Goal: Book appointment/travel/reservation

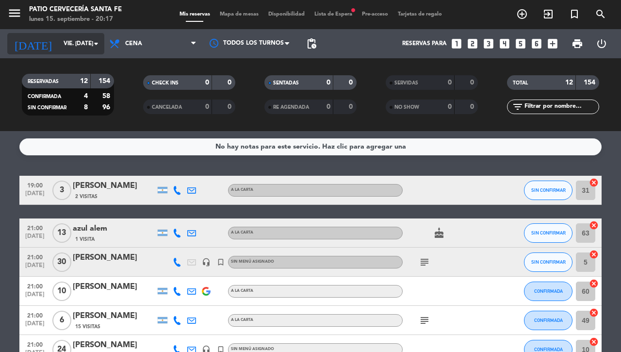
click at [59, 38] on input "vie. [DATE]" at bounding box center [97, 43] width 77 height 16
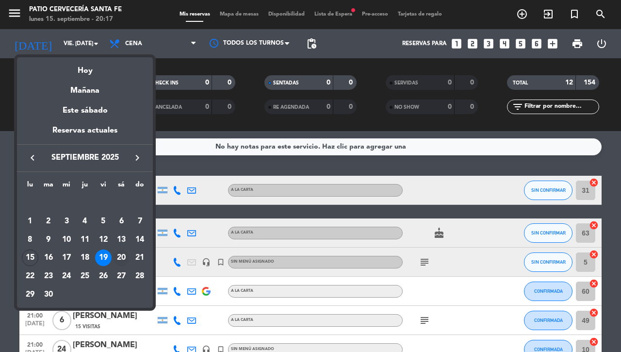
click at [124, 260] on div "20" at bounding box center [121, 257] width 16 height 16
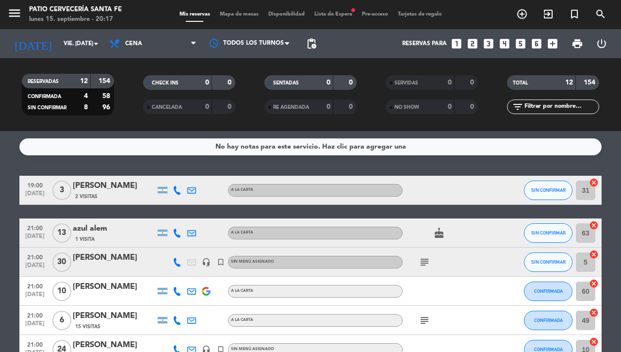
type input "sáb. [DATE]"
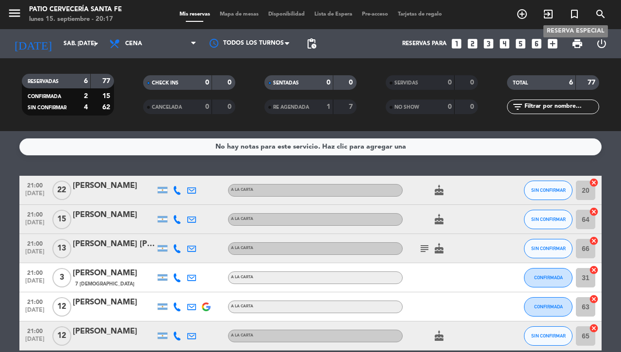
click at [574, 13] on icon "turned_in_not" at bounding box center [575, 14] width 12 height 12
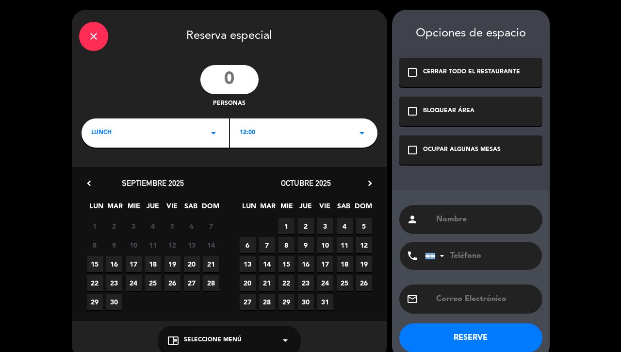
click at [236, 79] on input "number" at bounding box center [229, 79] width 58 height 29
type input "30"
click at [148, 128] on div "LUNCH arrow_drop_down" at bounding box center [156, 132] width 148 height 29
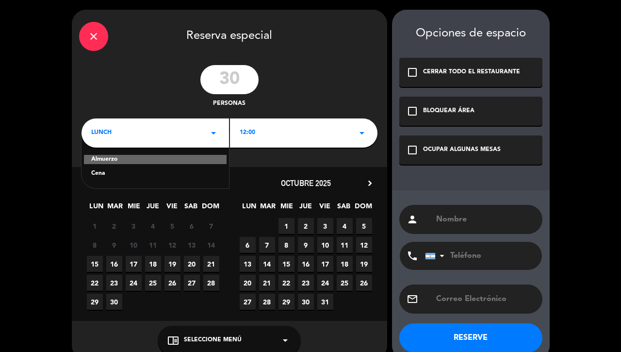
click at [99, 176] on div "Cena" at bounding box center [155, 174] width 128 height 10
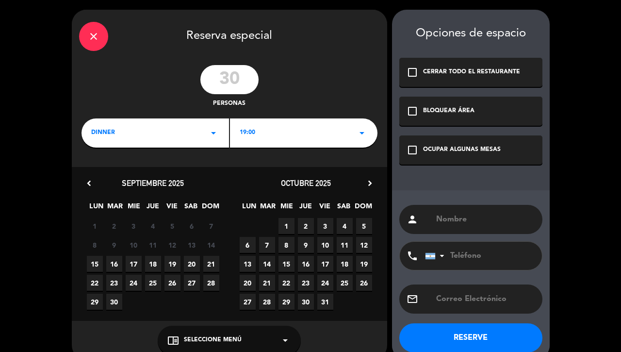
click at [409, 154] on icon "check_box_outline_blank" at bounding box center [413, 150] width 12 height 12
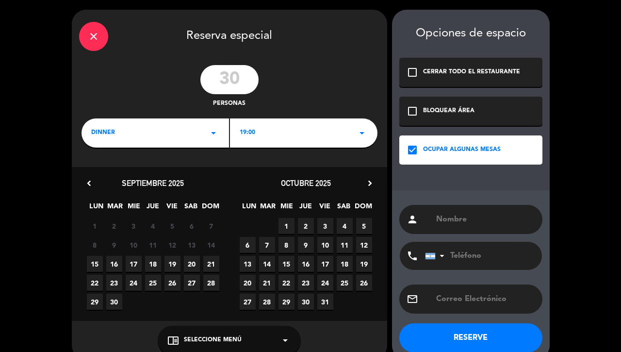
paste input "[EMAIL_ADDRESS][DOMAIN_NAME]"
type input "[EMAIL_ADDRESS][DOMAIN_NAME]"
type input "[PERSON_NAME]"
paste input "3425283544"
type input "3425283544"
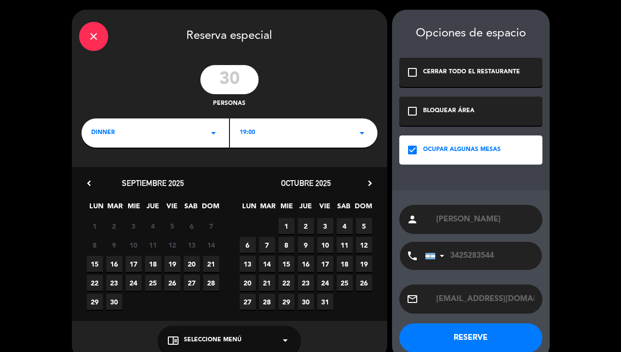
click at [278, 131] on div "19:00 arrow_drop_down" at bounding box center [304, 132] width 148 height 29
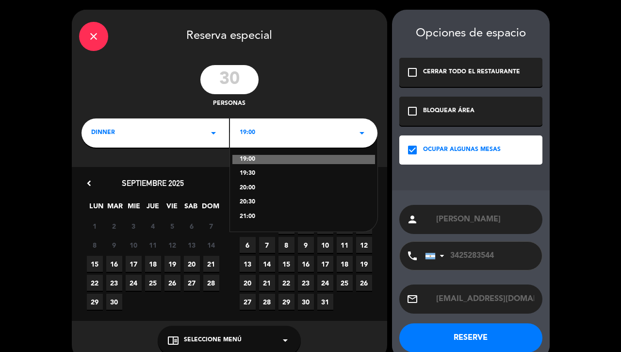
click at [248, 212] on div "21:00" at bounding box center [304, 217] width 128 height 10
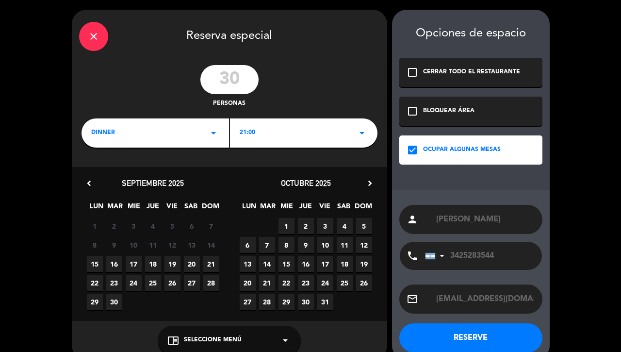
click at [188, 261] on span "20" at bounding box center [192, 264] width 16 height 16
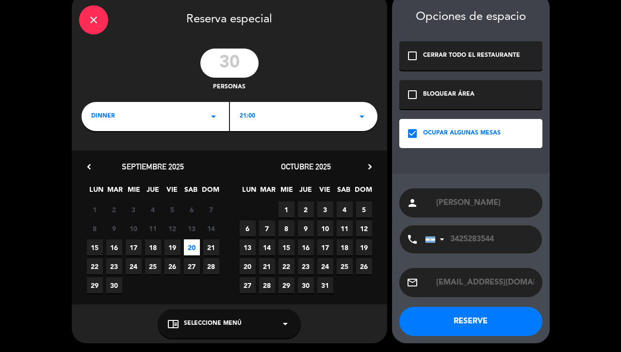
scroll to position [16, 0]
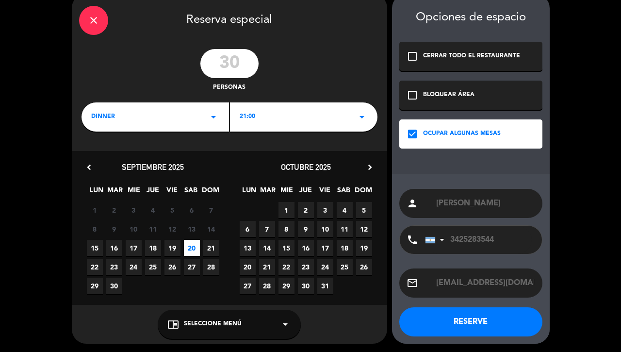
click at [468, 326] on button "RESERVE" at bounding box center [470, 321] width 143 height 29
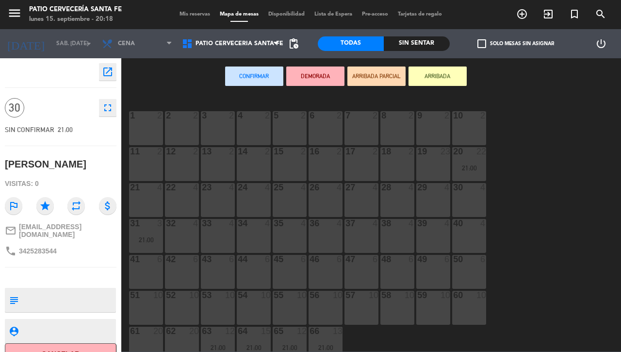
click at [472, 130] on div "10 2" at bounding box center [469, 128] width 34 height 34
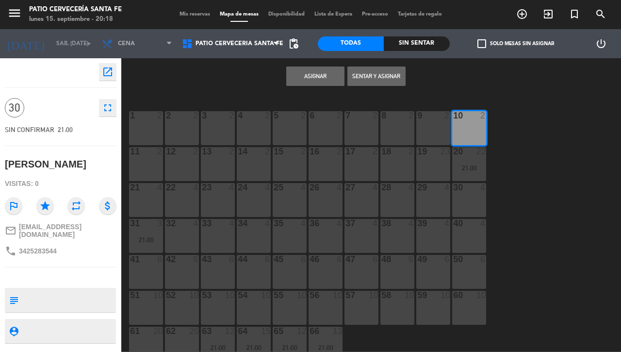
click at [302, 77] on button "Asignar" at bounding box center [315, 75] width 58 height 19
